Goal: Check status: Check status

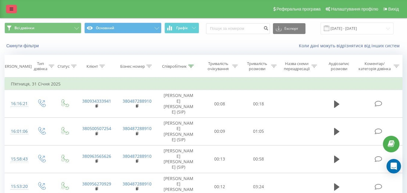
click at [14, 10] on link at bounding box center [11, 9] width 11 height 8
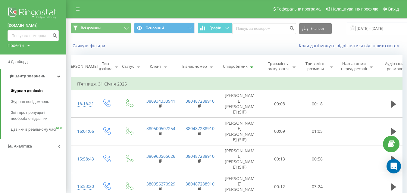
click at [21, 92] on span "Журнал дзвінків" at bounding box center [27, 91] width 32 height 6
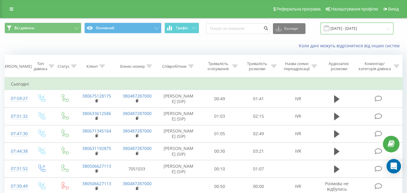
click at [374, 30] on input "[DATE] - [DATE]" at bounding box center [356, 29] width 73 height 12
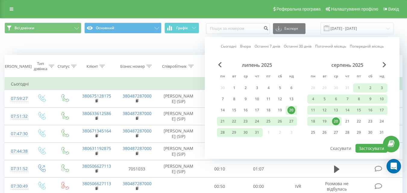
click at [336, 122] on div "20" at bounding box center [336, 121] width 8 height 8
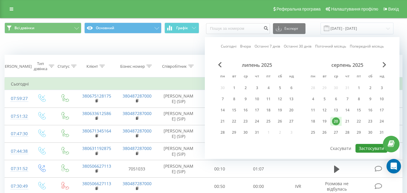
click at [369, 148] on button "Застосувати" at bounding box center [371, 148] width 32 height 9
type input "[DATE] - [DATE]"
